Goal: Check status: Check status

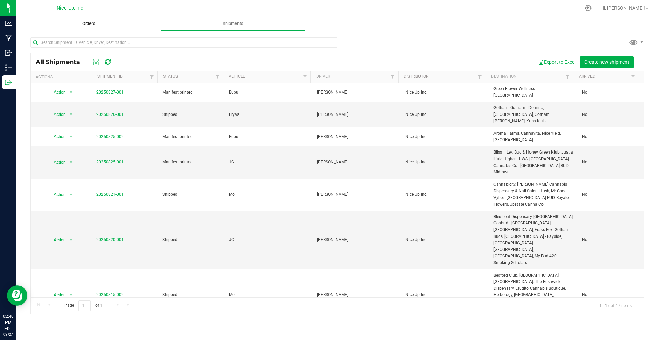
click at [97, 22] on span "Orders" at bounding box center [89, 24] width 32 height 6
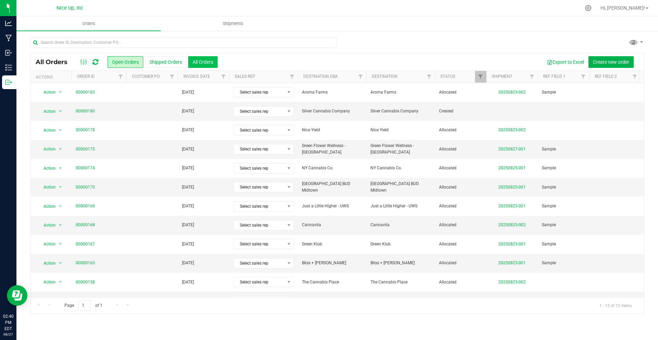
click at [201, 62] on button "All Orders" at bounding box center [202, 62] width 29 height 12
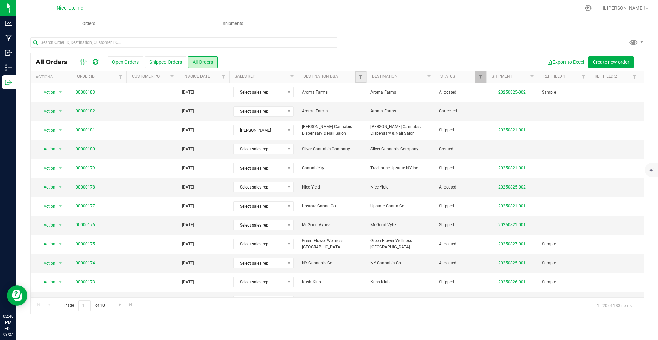
click at [357, 76] on link "Filter" at bounding box center [360, 77] width 11 height 12
type input "EMERAL"
click at [387, 108] on span "Emerald UES" at bounding box center [381, 108] width 23 height 4
click at [367, 108] on input "Emerald UES" at bounding box center [364, 108] width 4 height 4
checkbox input "true"
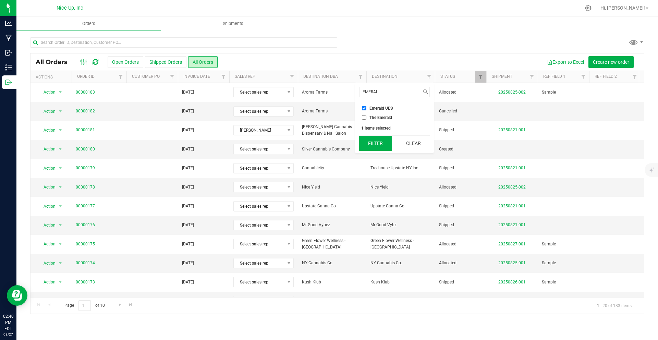
click at [383, 144] on button "Filter" at bounding box center [375, 143] width 33 height 15
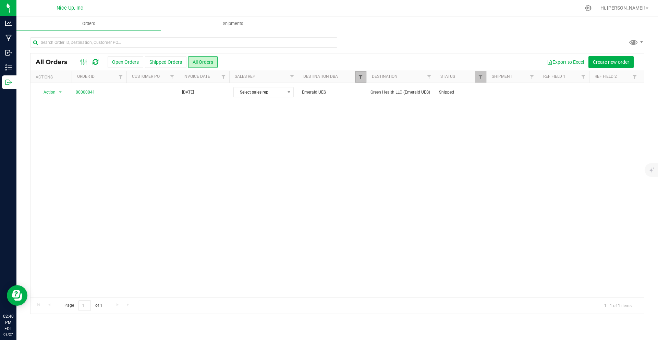
click at [360, 75] on span "Filter" at bounding box center [360, 76] width 5 height 5
click at [379, 118] on span "The Emerald" at bounding box center [381, 118] width 23 height 4
click at [367, 118] on input "The Emerald" at bounding box center [364, 117] width 4 height 4
checkbox input "true"
click at [381, 145] on button "Filter" at bounding box center [375, 143] width 33 height 15
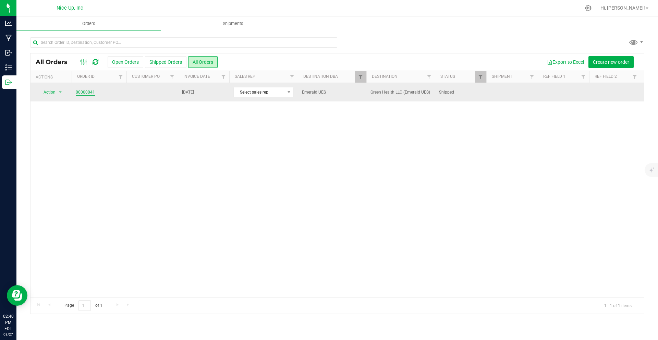
click at [88, 93] on link "00000041" at bounding box center [85, 92] width 19 height 7
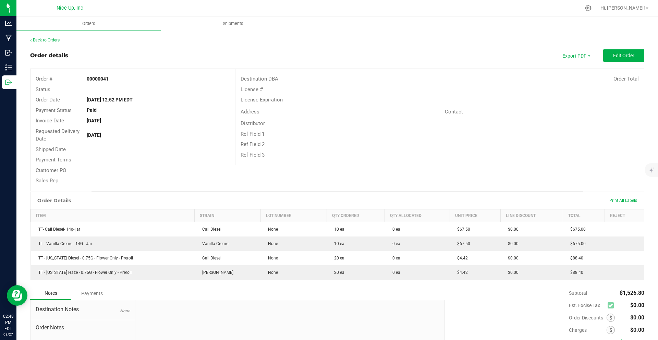
click at [48, 40] on link "Back to Orders" at bounding box center [44, 40] width 29 height 5
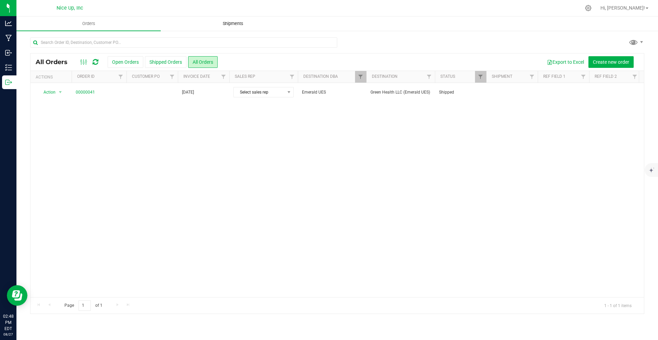
click at [232, 25] on span "Shipments" at bounding box center [233, 24] width 39 height 6
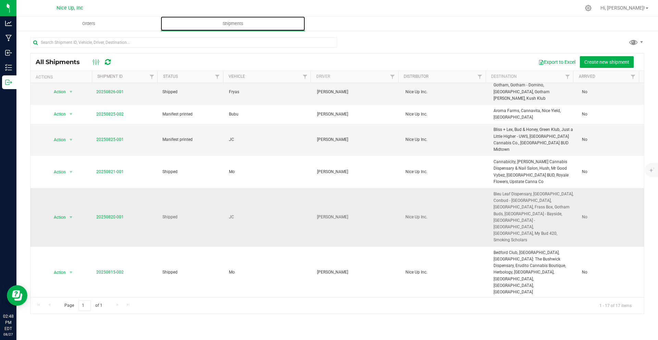
scroll to position [23, 0]
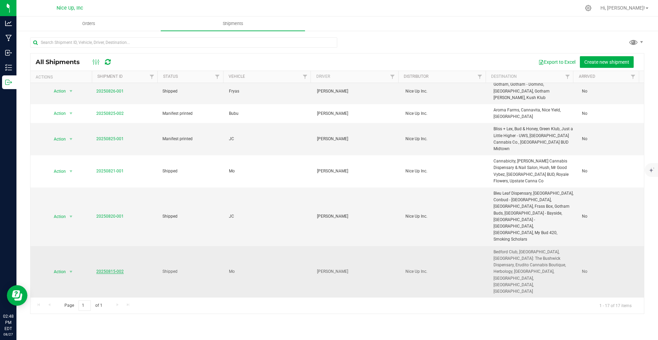
click at [112, 269] on link "20250815-002" at bounding box center [109, 271] width 27 height 5
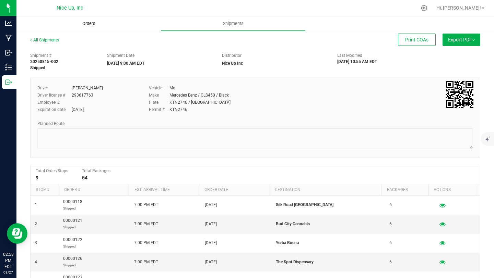
click at [80, 23] on span "Orders" at bounding box center [89, 24] width 32 height 6
